Goal: Task Accomplishment & Management: Use online tool/utility

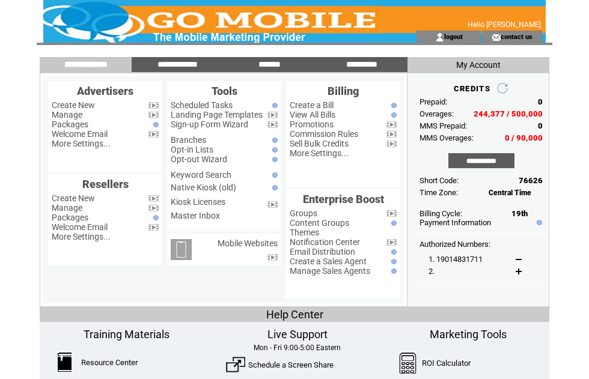
scroll to position [14, 0]
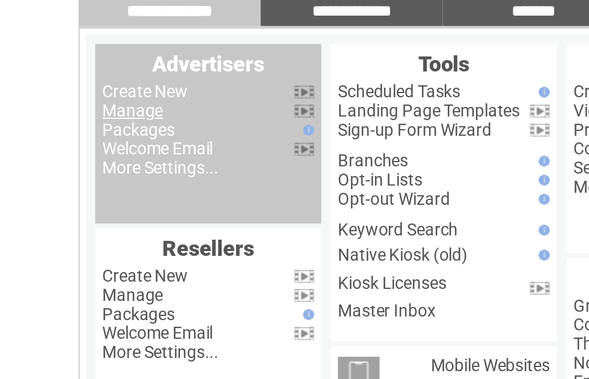
click at [76, 96] on link "Manage" at bounding box center [67, 101] width 31 height 10
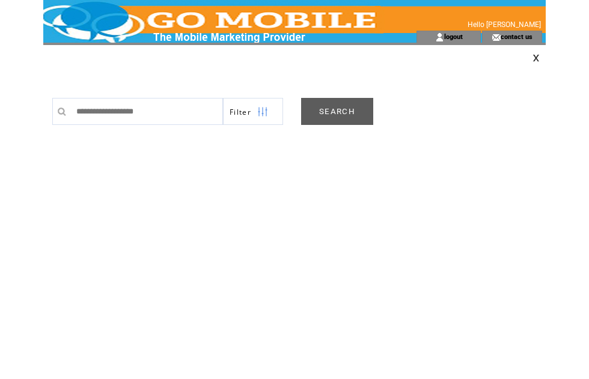
click at [350, 114] on link "SEARCH" at bounding box center [337, 111] width 72 height 27
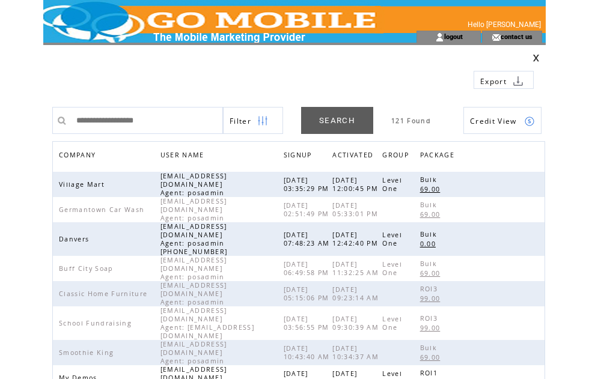
click at [89, 153] on span "COMPANY" at bounding box center [79, 156] width 40 height 17
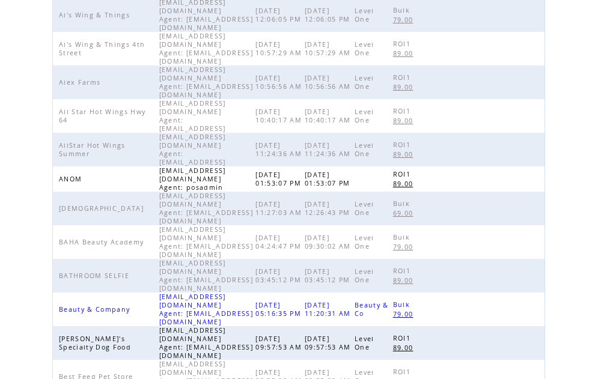
scroll to position [376, 0]
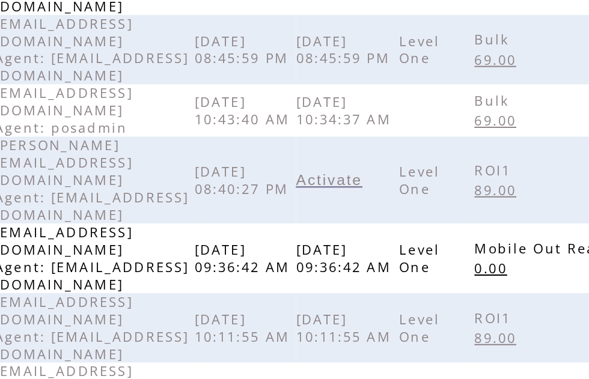
scroll to position [316, 0]
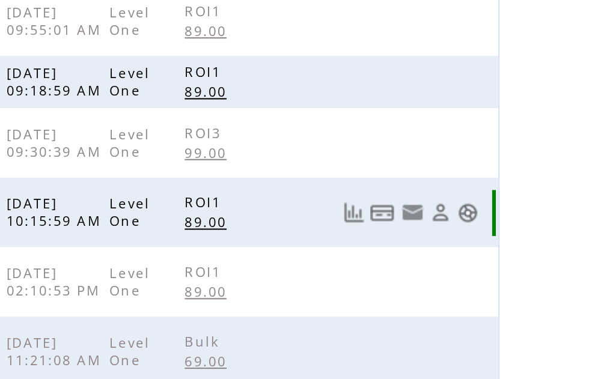
click at [524, 112] on link at bounding box center [529, 117] width 10 height 10
click at [524, 294] on link at bounding box center [529, 299] width 10 height 10
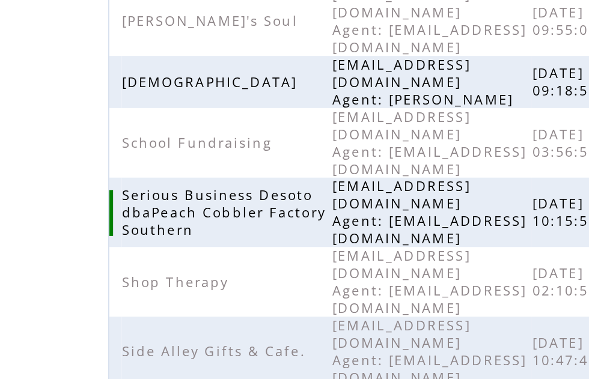
click at [161, 282] on span "kericjr@gmail.com Agent: mymobileco@gmail.com" at bounding box center [208, 299] width 94 height 34
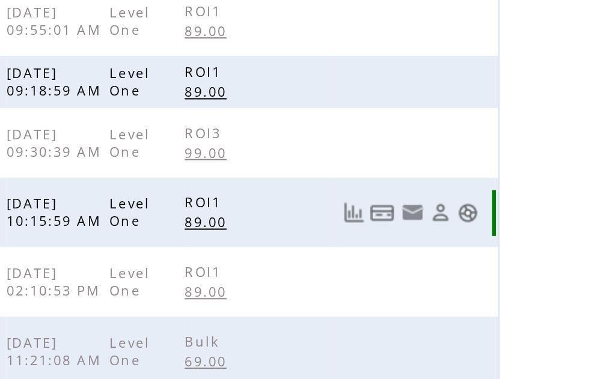
click at [524, 294] on link at bounding box center [529, 299] width 10 height 10
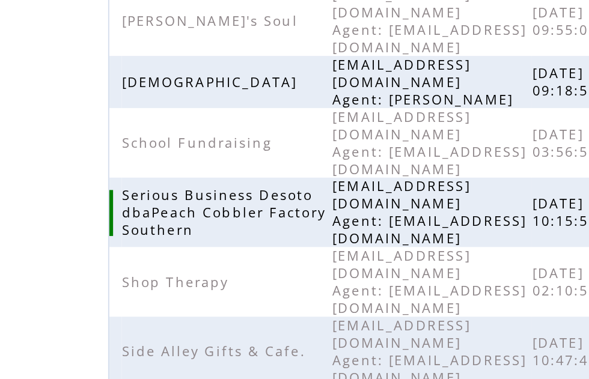
click at [172, 282] on span "kericjr@gmail.com Agent: mymobileco@gmail.com" at bounding box center [208, 299] width 94 height 34
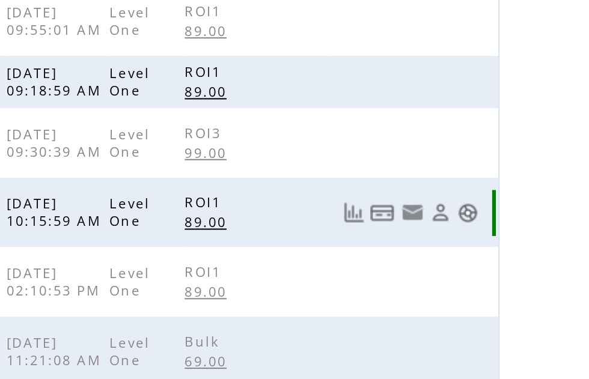
click at [524, 294] on link at bounding box center [529, 299] width 10 height 10
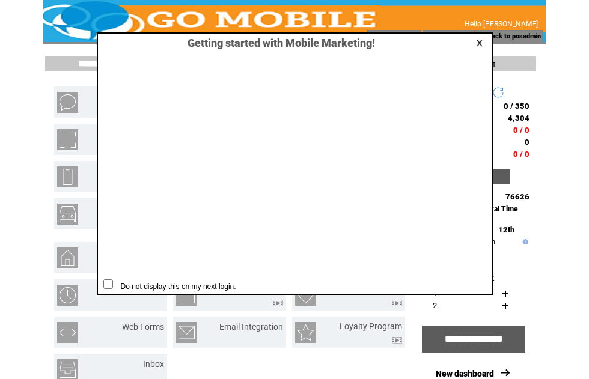
scroll to position [1, 0]
click at [484, 42] on link at bounding box center [481, 43] width 11 height 8
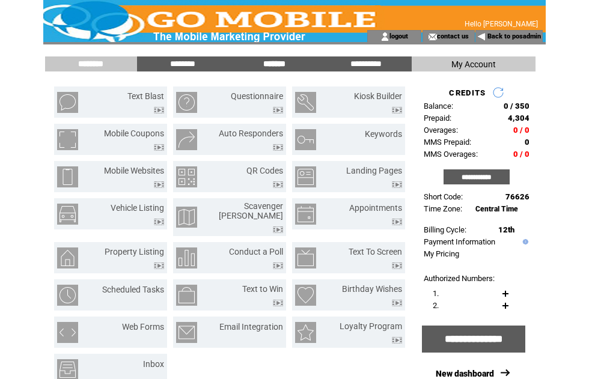
click at [285, 59] on input "*******" at bounding box center [274, 64] width 90 height 10
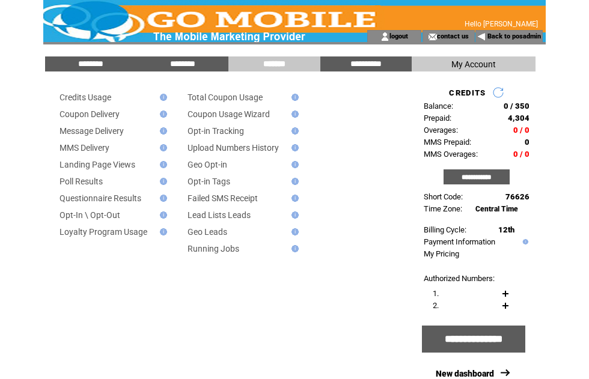
click at [123, 132] on link "Message Delivery" at bounding box center [91, 131] width 64 height 10
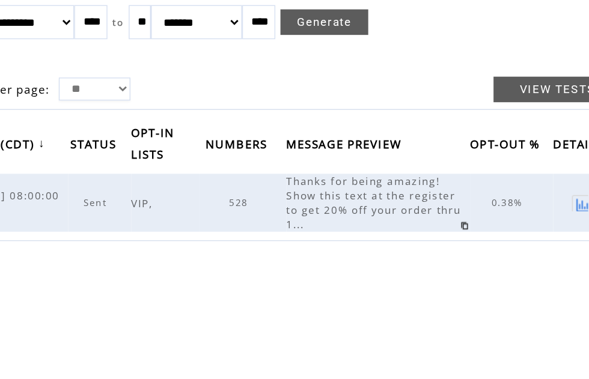
click at [247, 225] on span "528" at bounding box center [255, 229] width 16 height 8
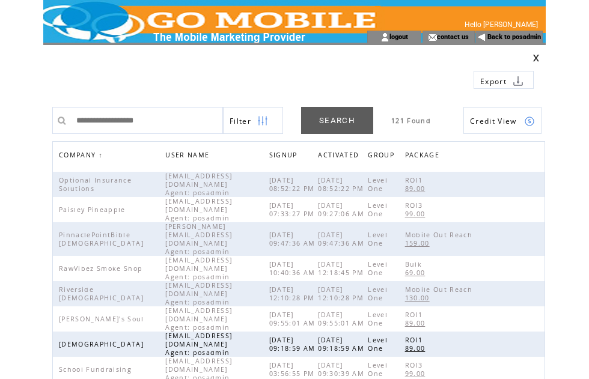
click at [87, 155] on span "COMPANY" at bounding box center [79, 156] width 40 height 17
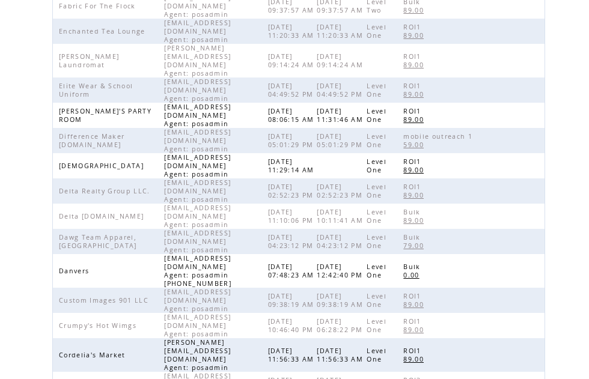
scroll to position [312, 0]
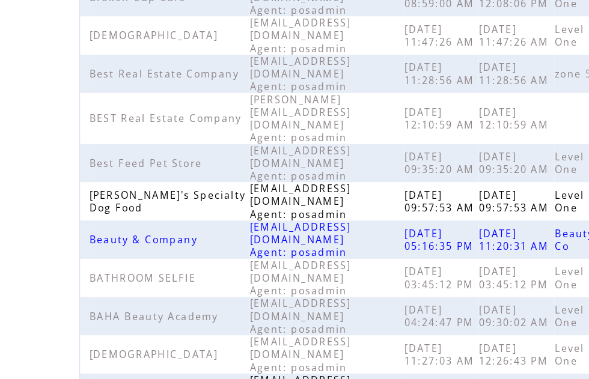
scroll to position [282, 0]
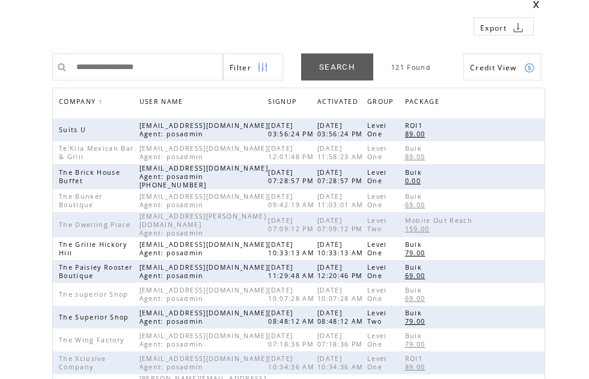
scroll to position [55, 0]
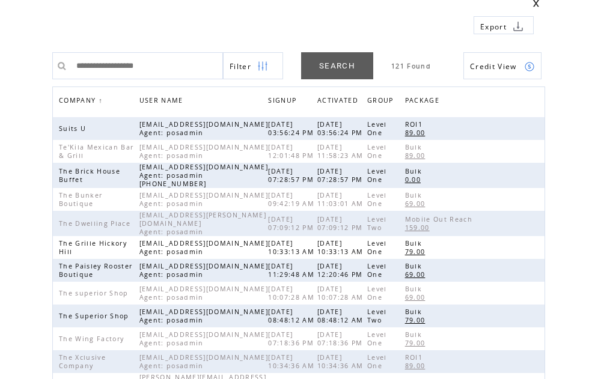
click at [88, 98] on span "COMPANY" at bounding box center [79, 101] width 40 height 17
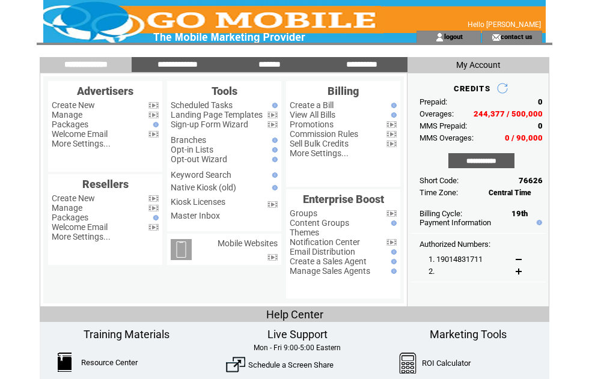
scroll to position [62, 17]
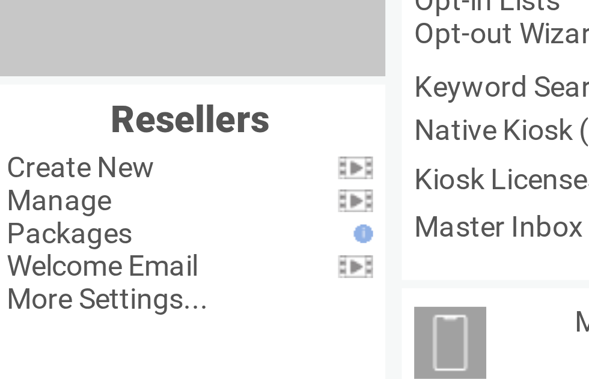
click at [52, 48] on link "Manage" at bounding box center [67, 53] width 31 height 10
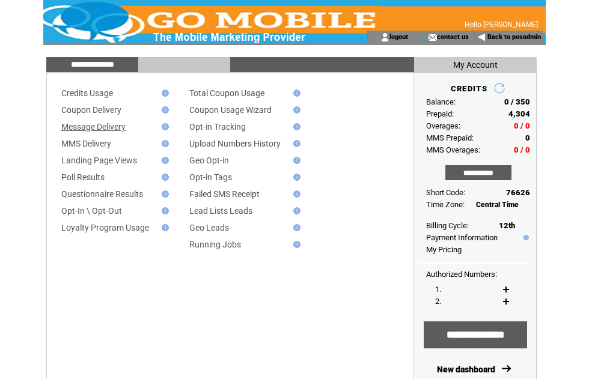
click at [110, 132] on link "Message Delivery" at bounding box center [93, 127] width 64 height 10
click at [104, 62] on input "**********" at bounding box center [92, 64] width 90 height 10
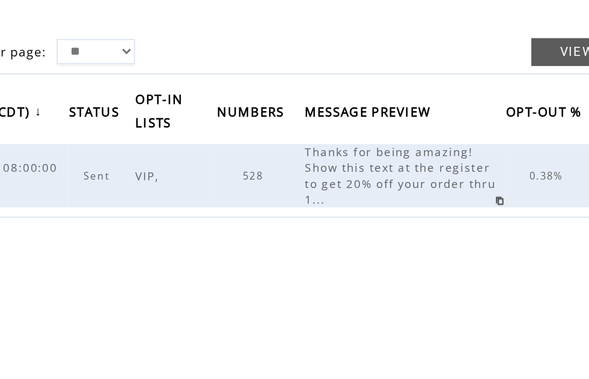
click at [247, 225] on span "528" at bounding box center [255, 229] width 16 height 8
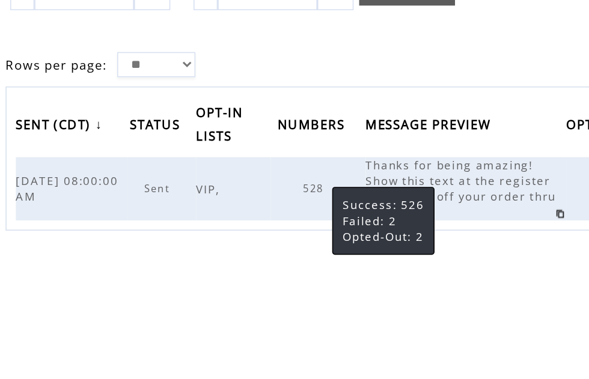
click at [310, 192] on td "** ******* ******** ***** ***** *** **** **** ****** ********* ******* ********…" at bounding box center [298, 187] width 493 height 241
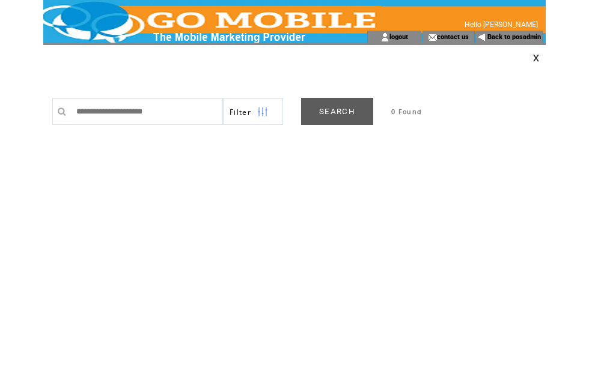
click at [339, 111] on link "SEARCH" at bounding box center [337, 111] width 72 height 27
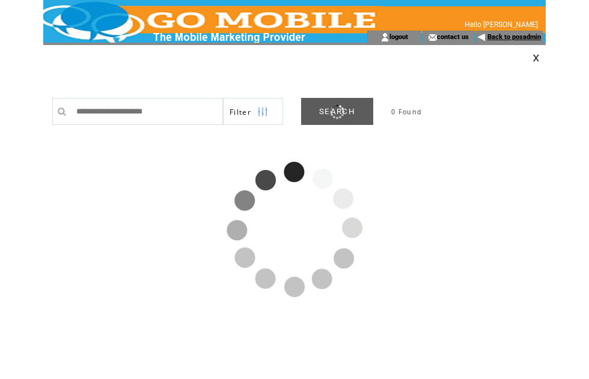
click at [509, 40] on link "Back to posadmin" at bounding box center [513, 37] width 53 height 8
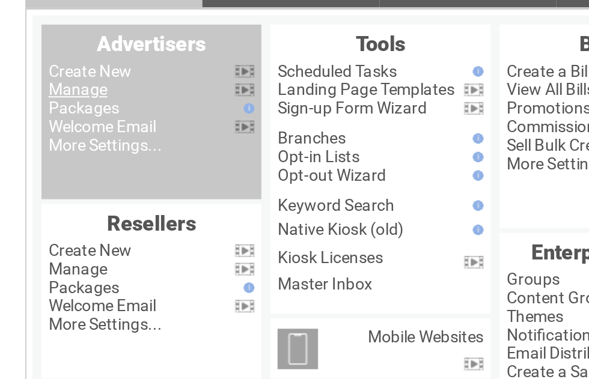
click at [53, 110] on link "Manage" at bounding box center [67, 115] width 31 height 10
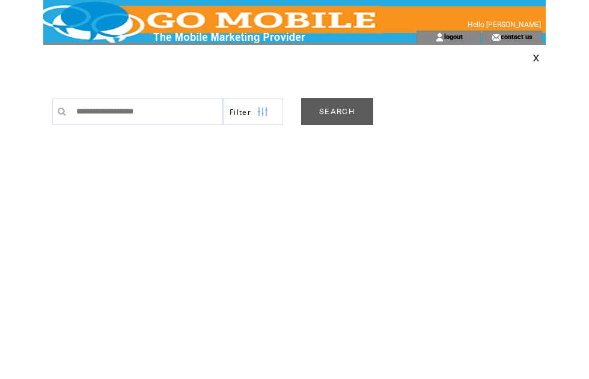
click at [347, 115] on link "SEARCH" at bounding box center [337, 111] width 72 height 27
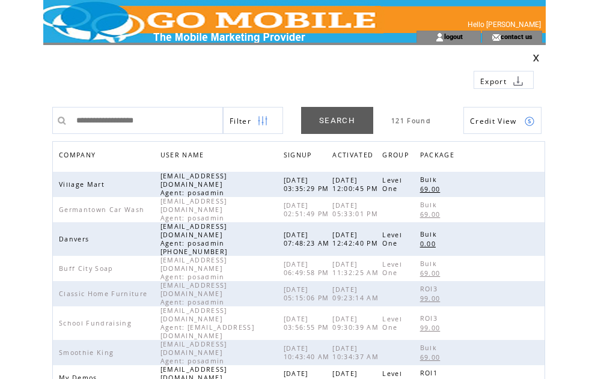
click at [89, 156] on span "COMPANY" at bounding box center [79, 156] width 40 height 17
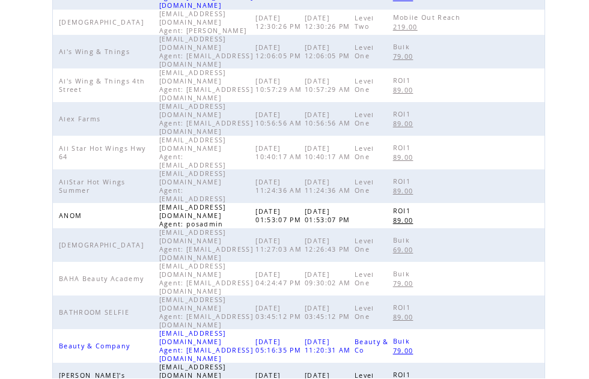
scroll to position [378, 0]
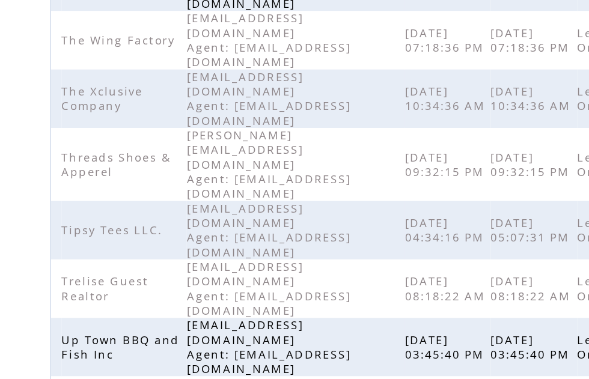
scroll to position [394, 0]
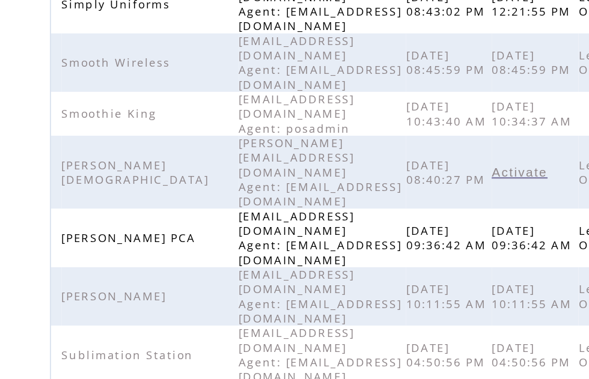
scroll to position [316, 0]
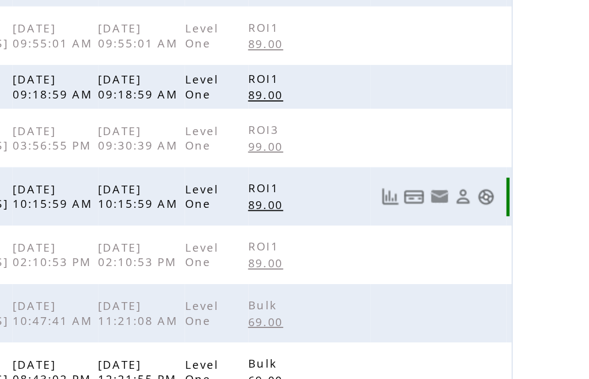
click at [524, 112] on link at bounding box center [529, 117] width 10 height 10
click at [524, 269] on link at bounding box center [529, 274] width 10 height 10
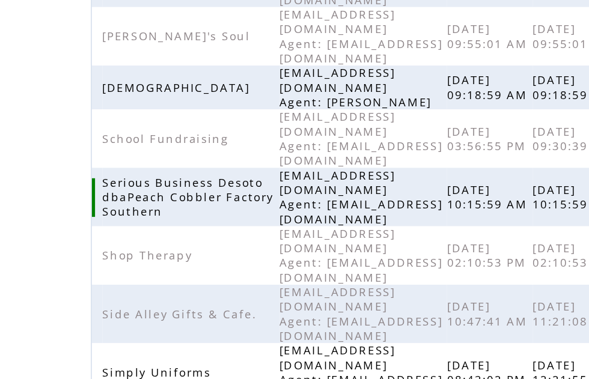
scroll to position [177, 0]
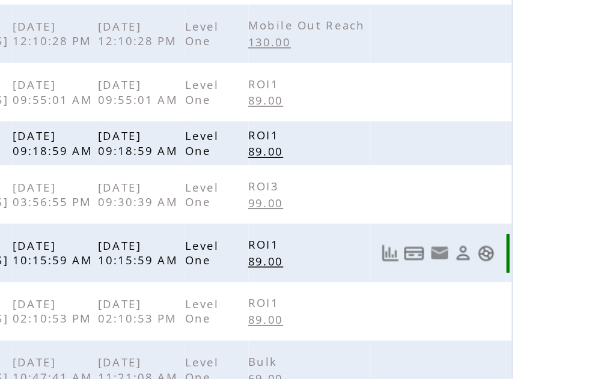
click at [524, 250] on link at bounding box center [529, 255] width 10 height 10
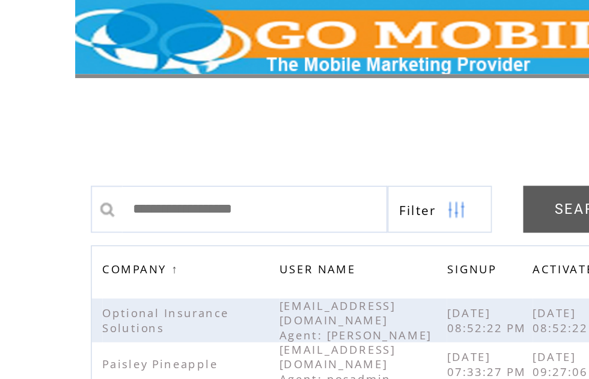
scroll to position [126, 0]
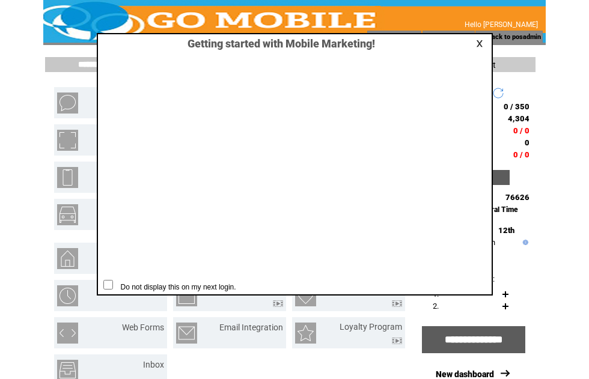
scroll to position [1, 0]
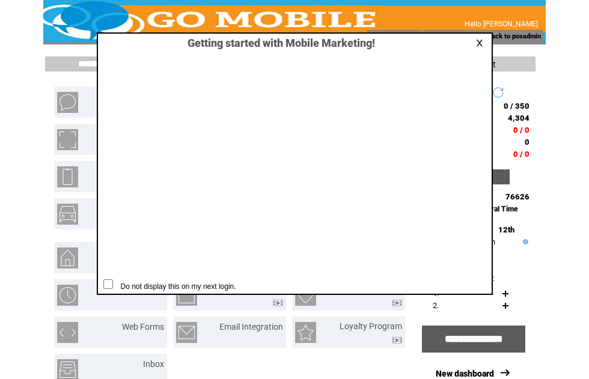
click at [483, 44] on link at bounding box center [481, 43] width 11 height 8
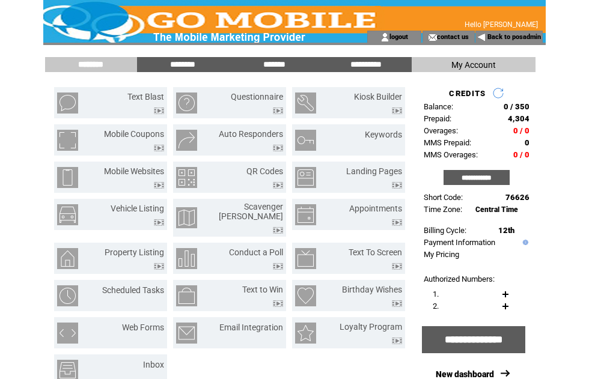
scroll to position [0, 0]
click at [279, 62] on input "*******" at bounding box center [274, 64] width 90 height 10
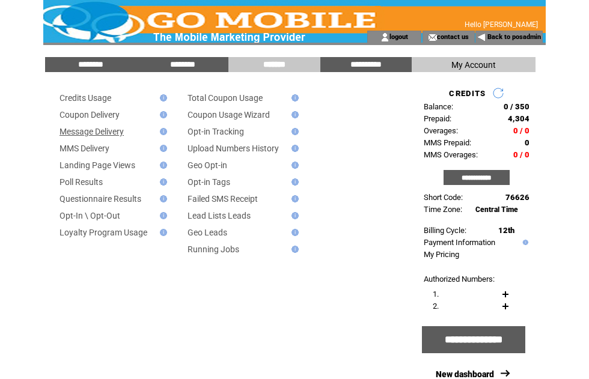
click at [121, 135] on link "Message Delivery" at bounding box center [91, 132] width 64 height 10
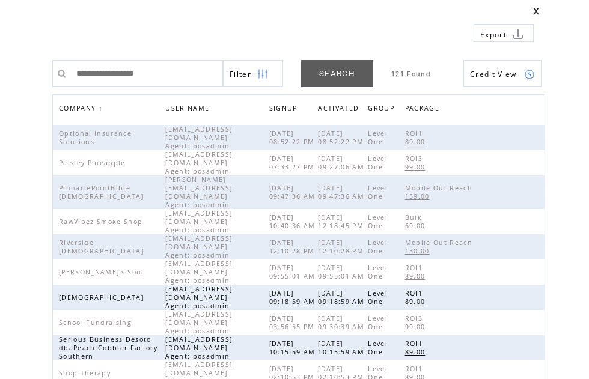
scroll to position [47, 0]
click at [309, 339] on span "[DATE] 10:15:59 AM" at bounding box center [293, 347] width 49 height 17
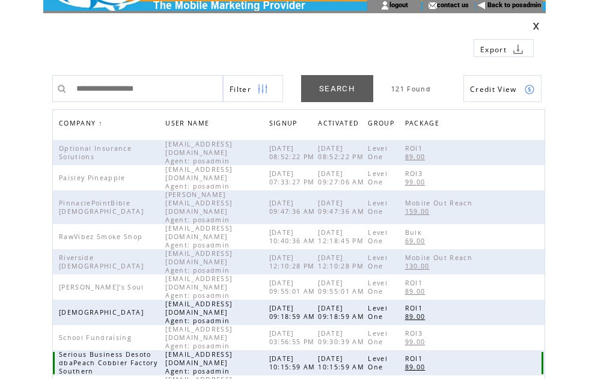
scroll to position [35, 0]
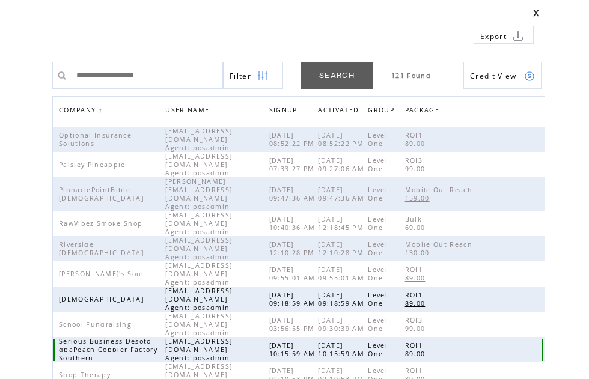
scroll to position [45, 0]
click at [475, 337] on td "ROI1 89.00" at bounding box center [440, 349] width 70 height 25
click at [502, 339] on td at bounding box center [508, 349] width 66 height 25
click at [526, 337] on td at bounding box center [508, 349] width 66 height 25
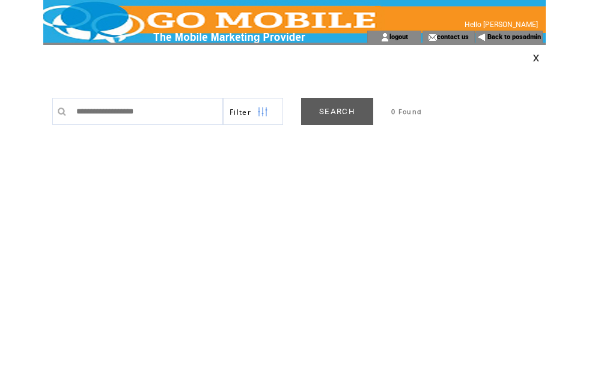
click at [337, 108] on link "SEARCH" at bounding box center [337, 111] width 72 height 27
click at [534, 61] on link at bounding box center [535, 58] width 7 height 8
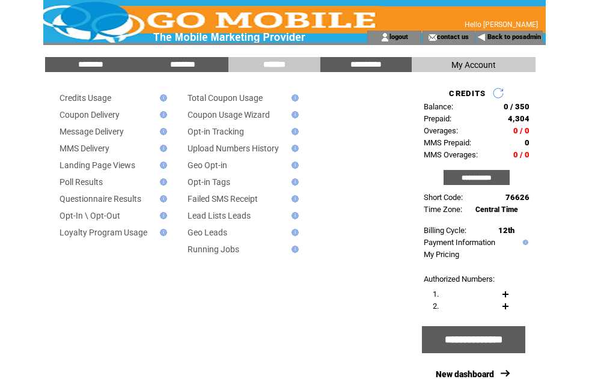
click at [94, 67] on input "********" at bounding box center [91, 64] width 90 height 10
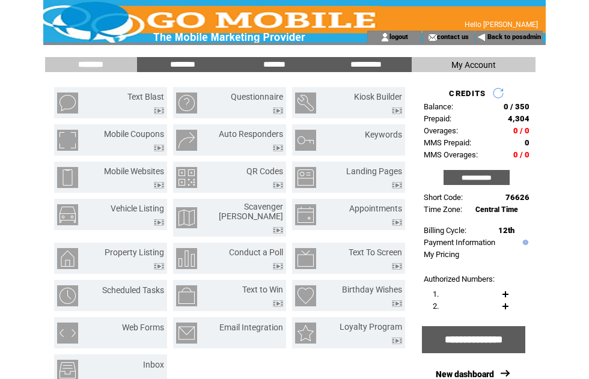
click at [480, 185] on input "**********" at bounding box center [476, 177] width 66 height 15
click at [147, 100] on link "Text Blast" at bounding box center [145, 97] width 37 height 10
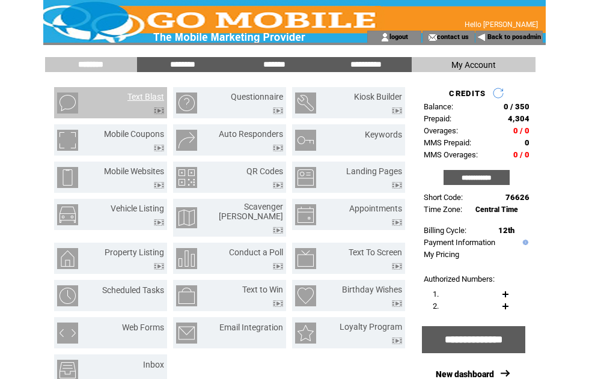
click at [280, 68] on input "*******" at bounding box center [274, 64] width 90 height 10
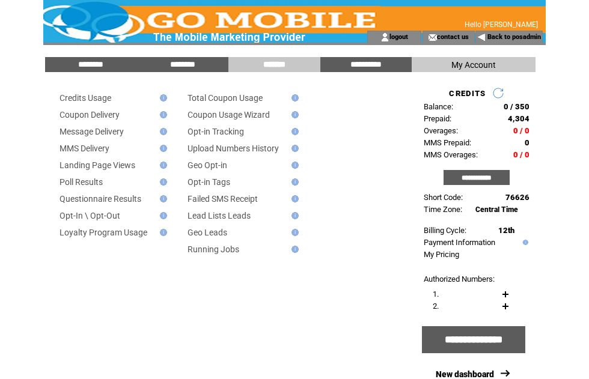
click at [119, 135] on link "Message Delivery" at bounding box center [91, 132] width 64 height 10
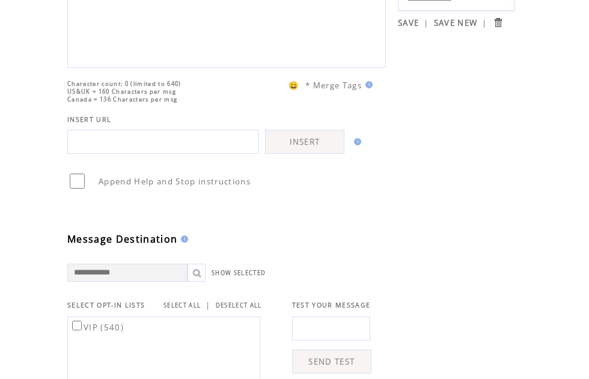
scroll to position [127, 0]
click at [195, 309] on link "SELECT ALL" at bounding box center [181, 305] width 37 height 8
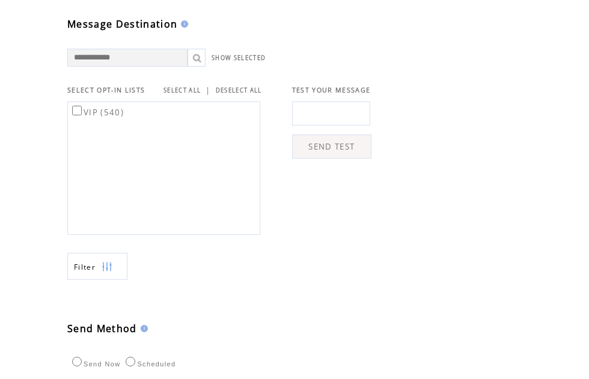
scroll to position [347, 0]
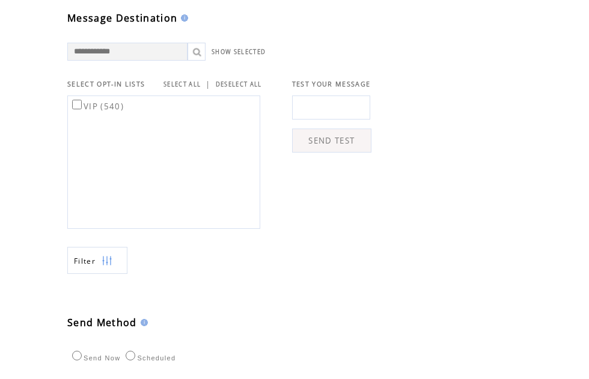
click at [110, 274] on img at bounding box center [106, 260] width 11 height 27
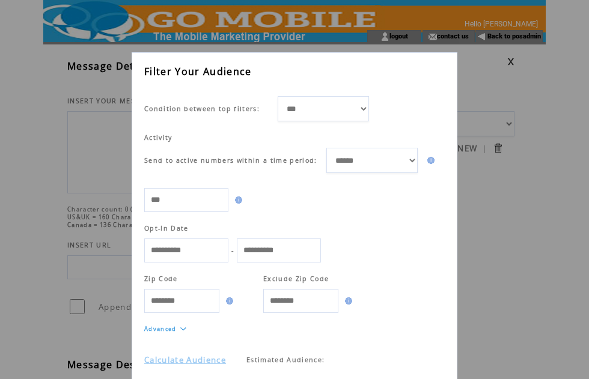
scroll to position [20, 0]
click at [212, 363] on link "Calculate Audience" at bounding box center [185, 359] width 82 height 11
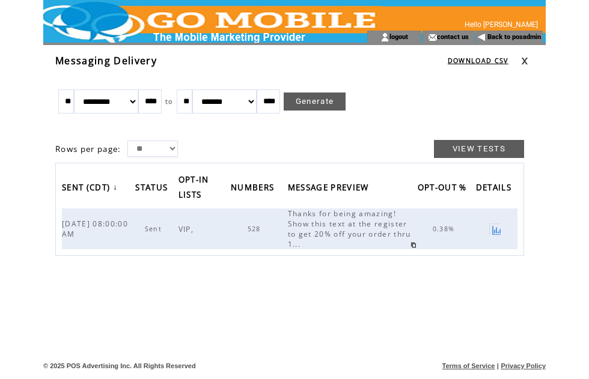
click at [348, 232] on span "Thanks for being amazing! Show this text at the register to get 20% off your or…" at bounding box center [349, 228] width 123 height 41
click at [258, 233] on span "528" at bounding box center [255, 229] width 16 height 8
